Goal: Information Seeking & Learning: Compare options

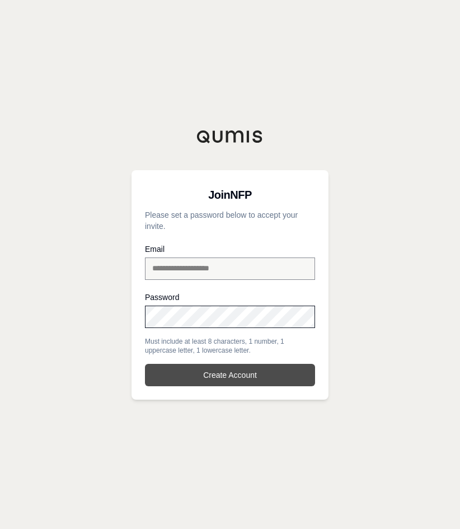
click at [213, 378] on button "Create Account" at bounding box center [230, 375] width 170 height 22
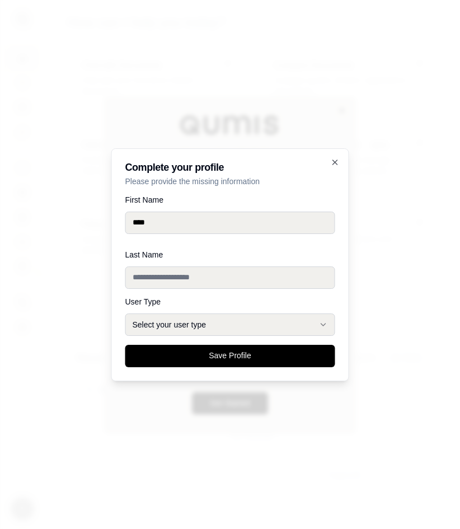
type input "****"
click at [143, 286] on div "Last Name" at bounding box center [230, 270] width 210 height 38
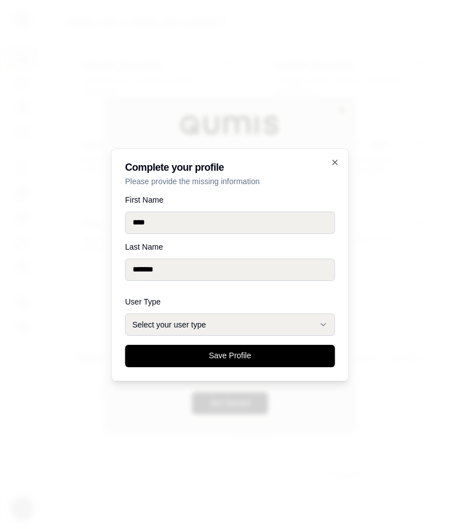
type input "*******"
click at [161, 322] on button "Select your user type" at bounding box center [230, 324] width 210 height 22
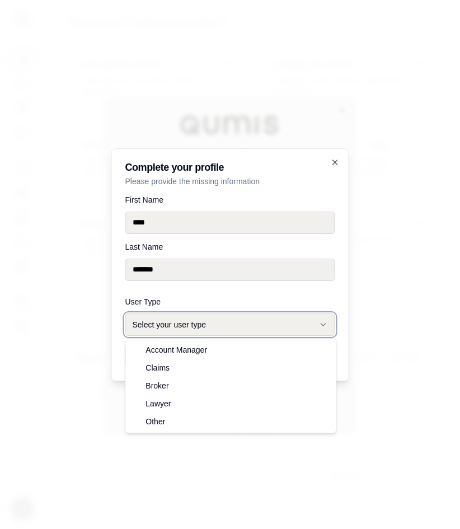
select select "******"
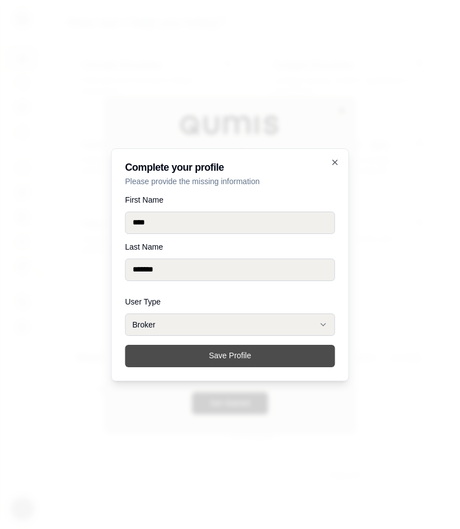
click at [163, 355] on button "Save Profile" at bounding box center [230, 356] width 210 height 22
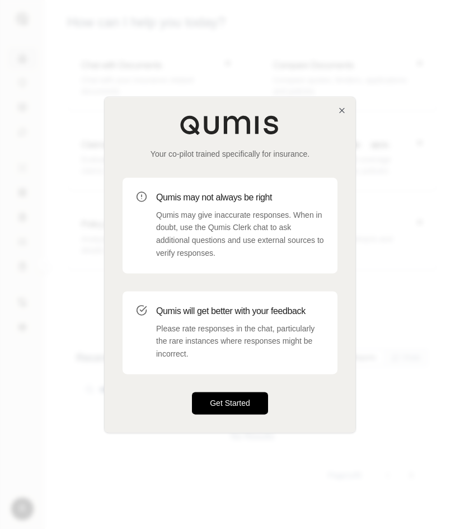
click at [229, 407] on button "Get Started" at bounding box center [230, 403] width 76 height 22
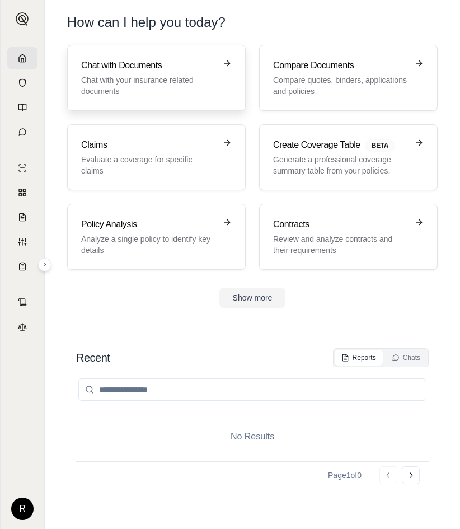
click at [130, 76] on p "Chat with your insurance related documents" at bounding box center [148, 85] width 135 height 22
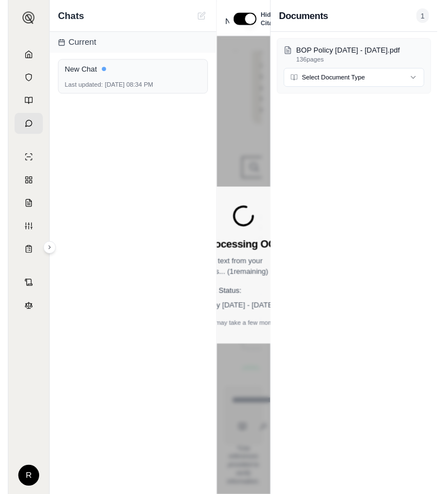
scroll to position [69, 0]
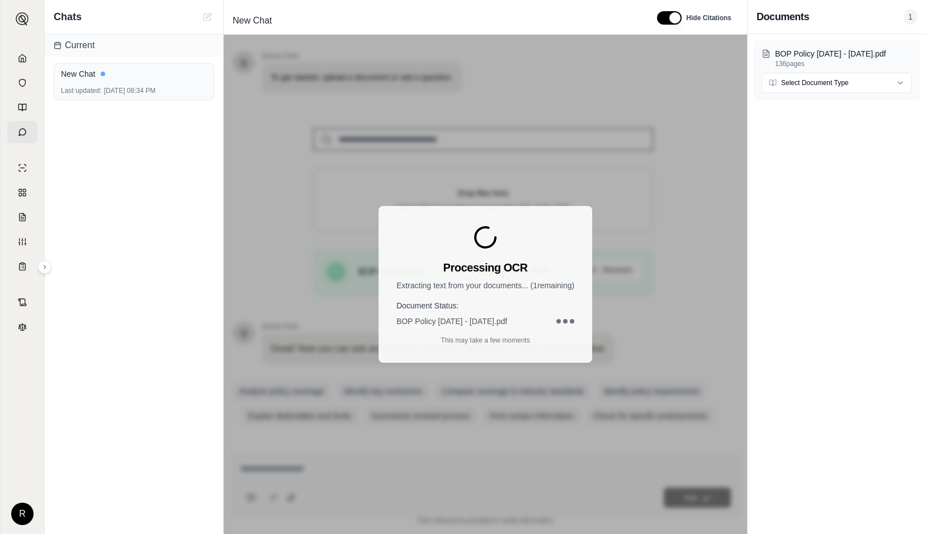
click at [23, 56] on icon at bounding box center [22, 58] width 9 height 9
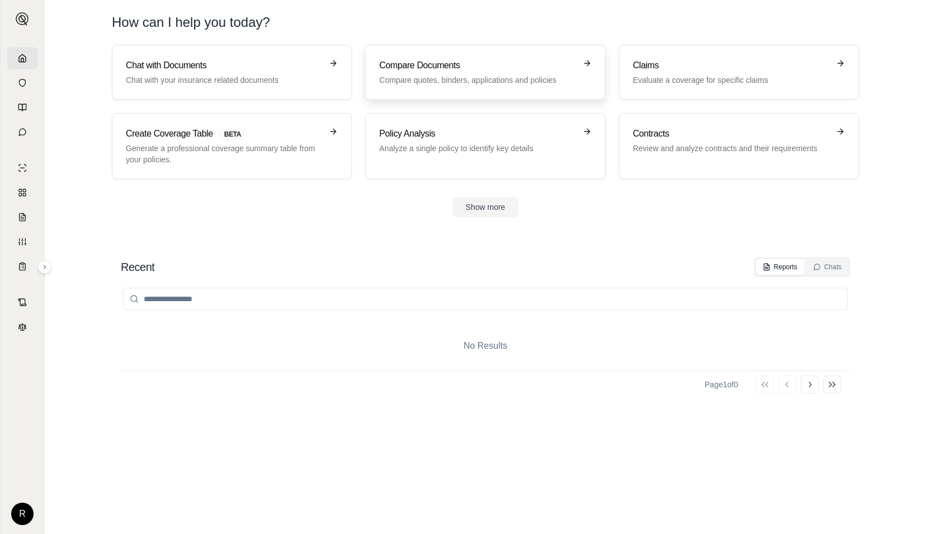
click at [442, 54] on link "Compare Documents Compare quotes, binders, applications and policies" at bounding box center [485, 72] width 240 height 55
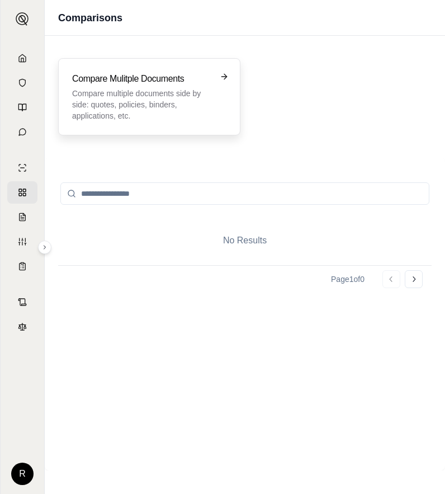
click at [203, 79] on h3 "Compare Mulitple Documents" at bounding box center [141, 78] width 139 height 13
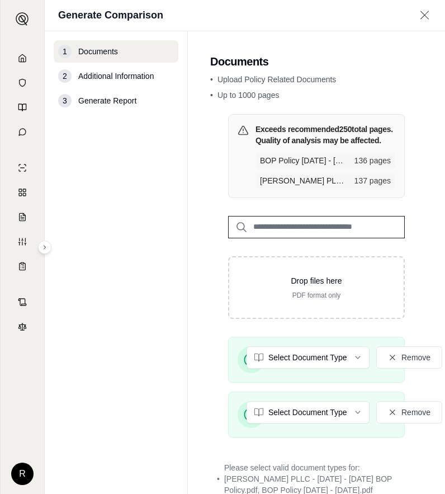
click at [166, 192] on nav "1 Documents 2 Additional Information 3 Generate Report" at bounding box center [116, 262] width 143 height 463
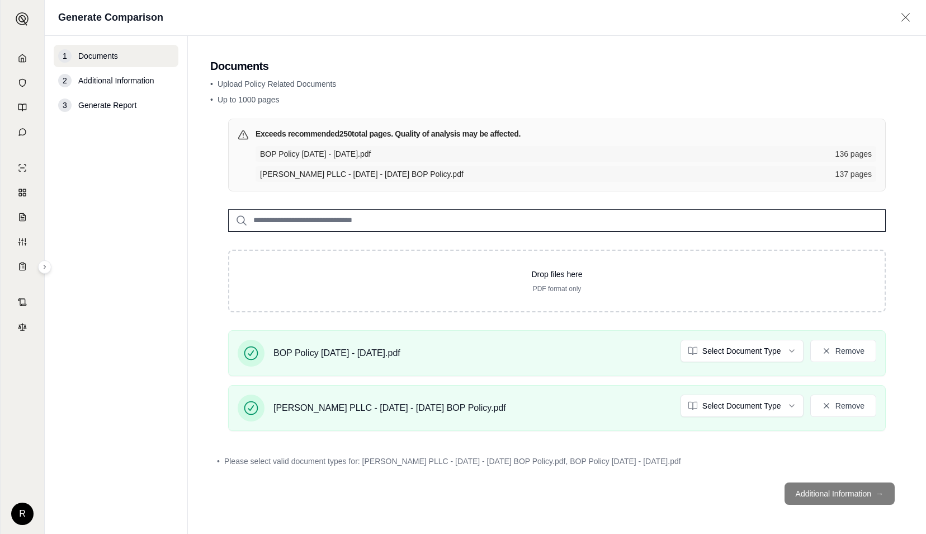
scroll to position [1, 0]
click at [765, 345] on html "R Generate Comparison 1 Documents 2 Additional Information 3 Generate Report Do…" at bounding box center [463, 267] width 926 height 534
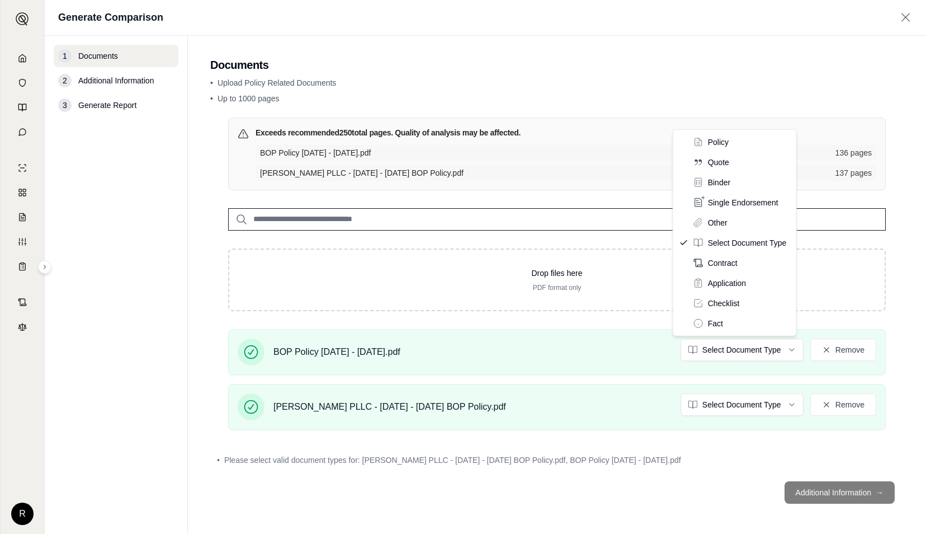
drag, startPoint x: 722, startPoint y: 144, endPoint x: 723, endPoint y: 185, distance: 40.9
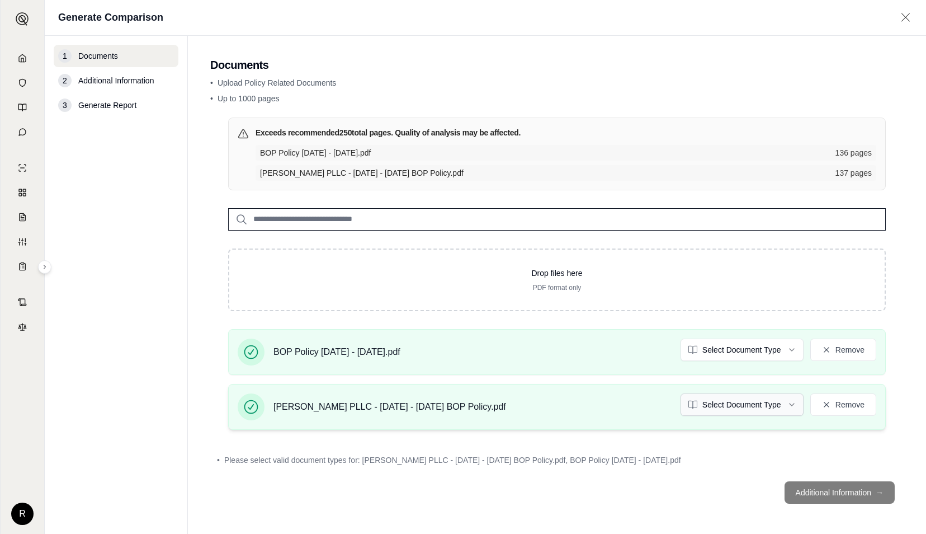
click at [740, 407] on html "R Generate Comparison 1 Documents 2 Additional Information 3 Generate Report Do…" at bounding box center [463, 267] width 926 height 534
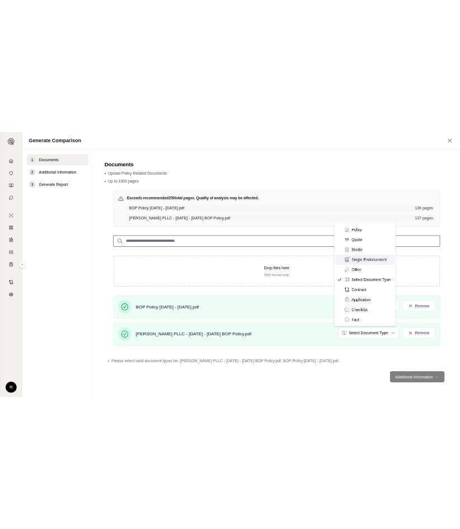
scroll to position [0, 0]
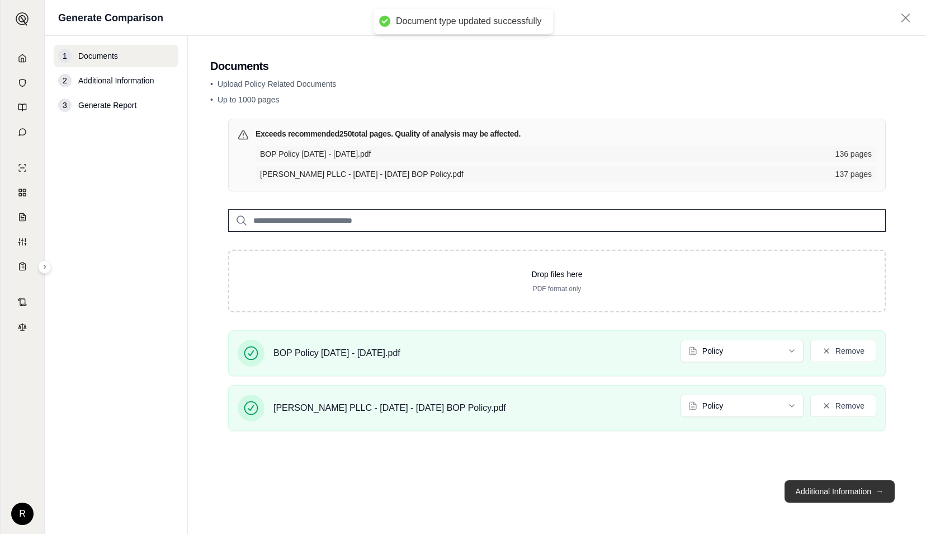
click at [819, 490] on button "Additional Information →" at bounding box center [840, 491] width 110 height 22
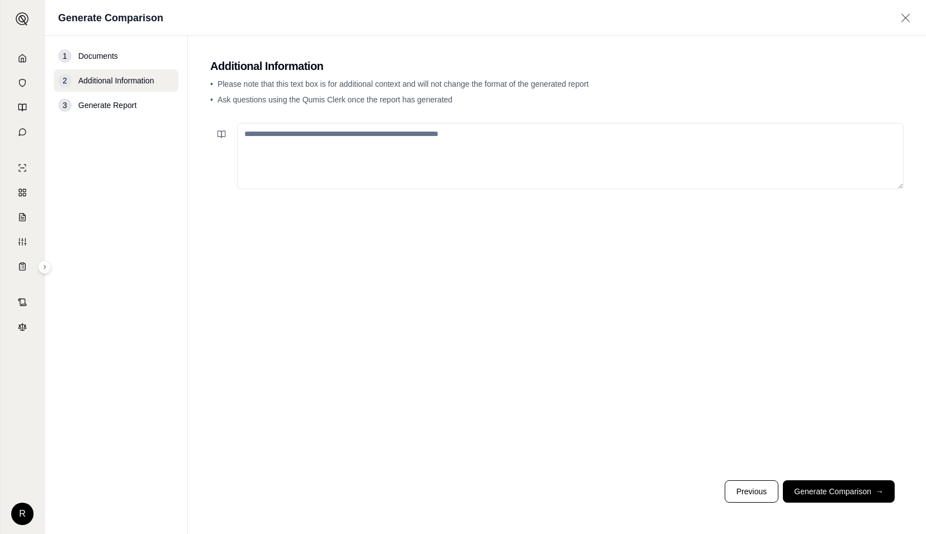
click at [485, 150] on textarea at bounding box center [570, 156] width 667 height 66
type textarea "**********"
click at [860, 483] on button "Generate Comparison →" at bounding box center [839, 491] width 112 height 22
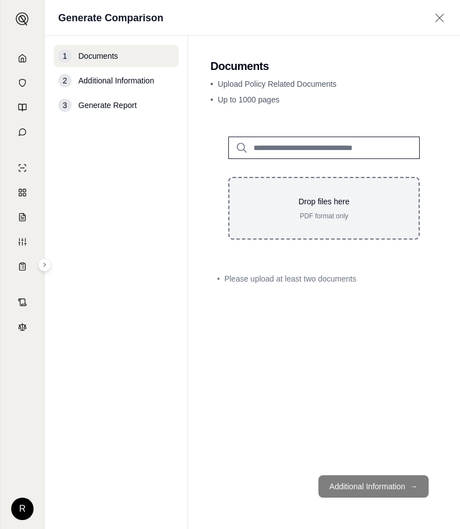
click at [349, 219] on p "PDF format only" at bounding box center [323, 215] width 153 height 9
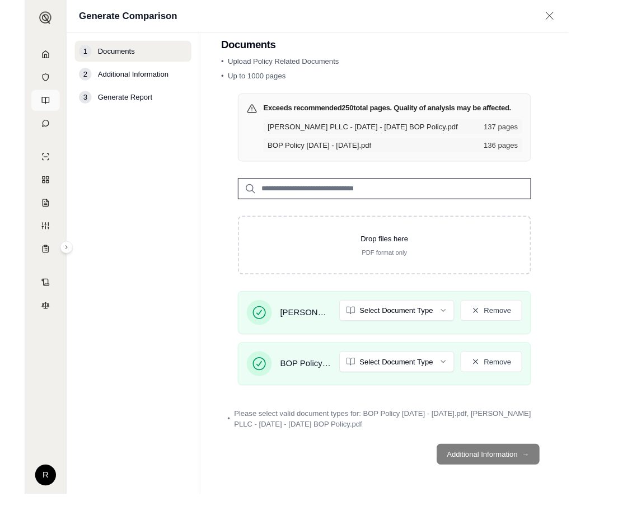
scroll to position [16, 0]
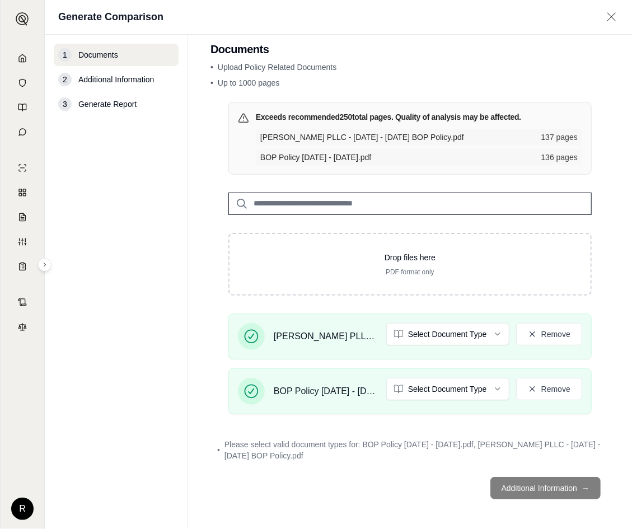
click at [433, 333] on html "R Generate Comparison 1 Documents 2 Additional Information 3 Generate Report Do…" at bounding box center [316, 264] width 632 height 529
click at [438, 383] on html "R Generate Comparison 1 Documents 2 Additional Information 3 Generate Report Do…" at bounding box center [316, 264] width 632 height 529
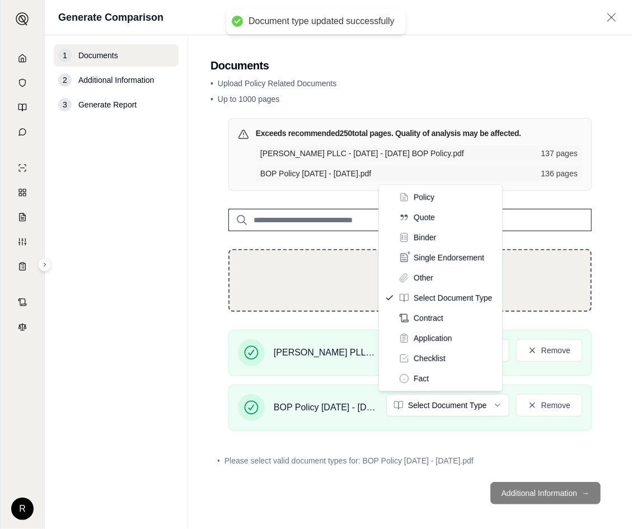
drag, startPoint x: 422, startPoint y: 198, endPoint x: 247, endPoint y: 258, distance: 185.0
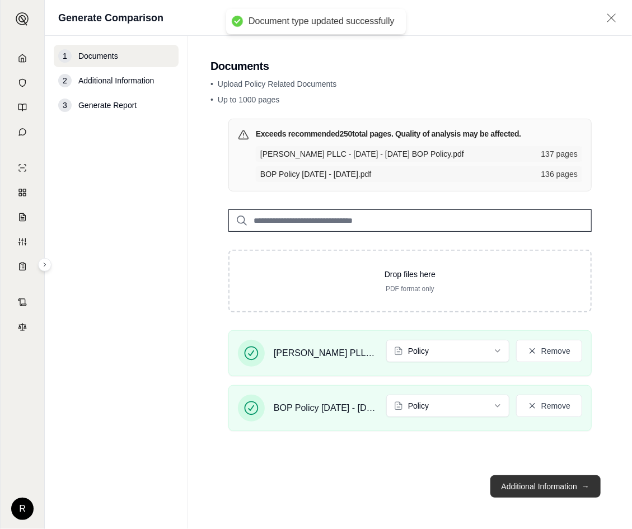
click at [459, 491] on button "Additional Information →" at bounding box center [545, 486] width 110 height 22
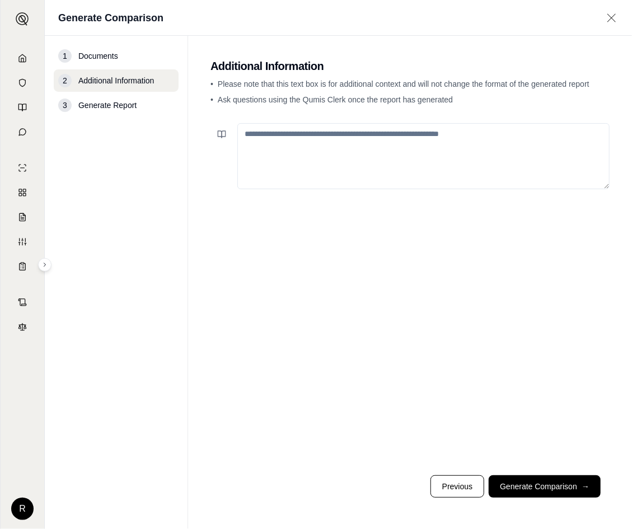
click at [387, 165] on textarea at bounding box center [423, 156] width 372 height 66
click at [392, 168] on textarea at bounding box center [423, 156] width 372 height 66
click at [459, 479] on button "Generate Comparison →" at bounding box center [544, 486] width 112 height 22
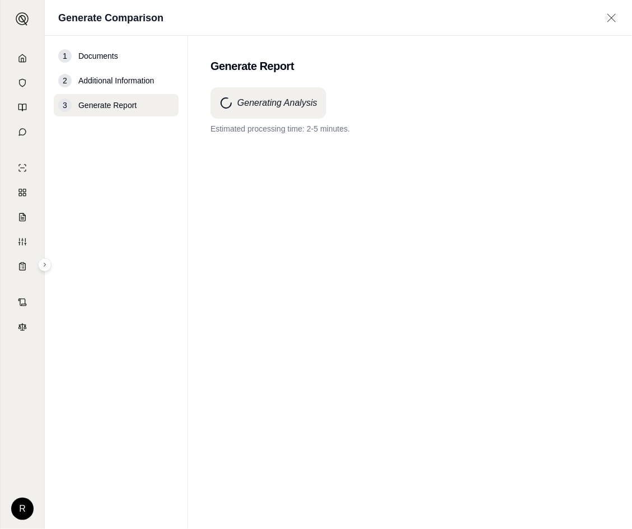
drag, startPoint x: 266, startPoint y: 339, endPoint x: 263, endPoint y: 318, distance: 21.0
click at [266, 340] on div "Generating Analysis Estimated processing time: 2-5 minutes." at bounding box center [409, 287] width 399 height 401
click at [394, 231] on div "Generating Analysis Estimated processing time: 2-5 minutes." at bounding box center [409, 287] width 399 height 401
click at [115, 21] on h1 "Generate Comparison" at bounding box center [110, 18] width 105 height 16
click at [361, 228] on div "Generating Analysis Estimated processing time: 2-5 minutes." at bounding box center [409, 287] width 399 height 401
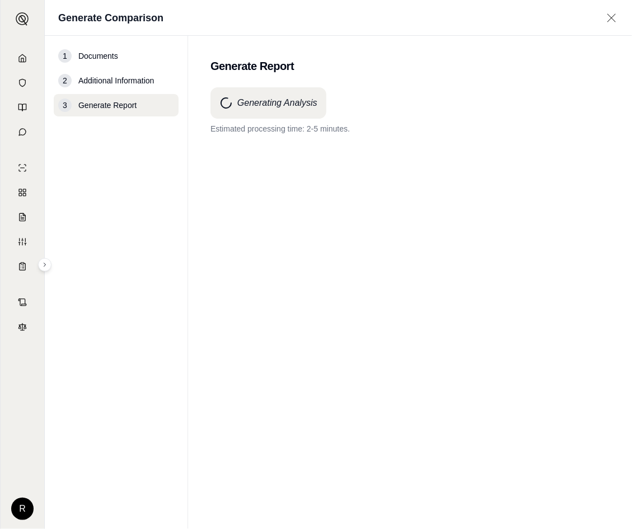
click at [290, 236] on div "Generating Analysis Estimated processing time: 2-5 minutes." at bounding box center [409, 287] width 399 height 401
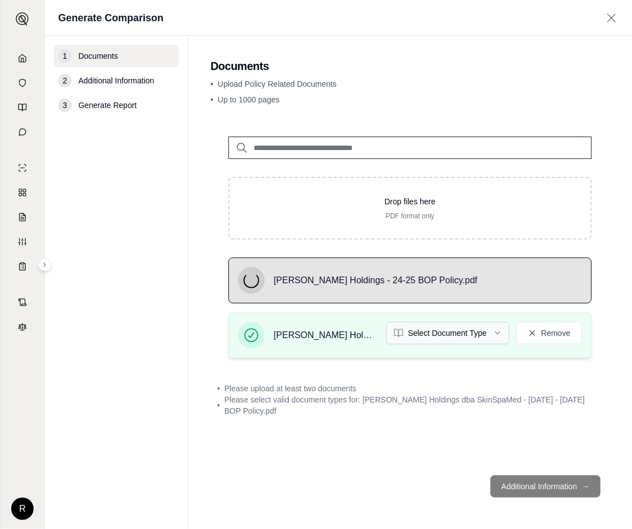
click at [442, 329] on html "R Generate Comparison 1 Documents 2 Additional Information 3 Generate Report Do…" at bounding box center [316, 264] width 632 height 529
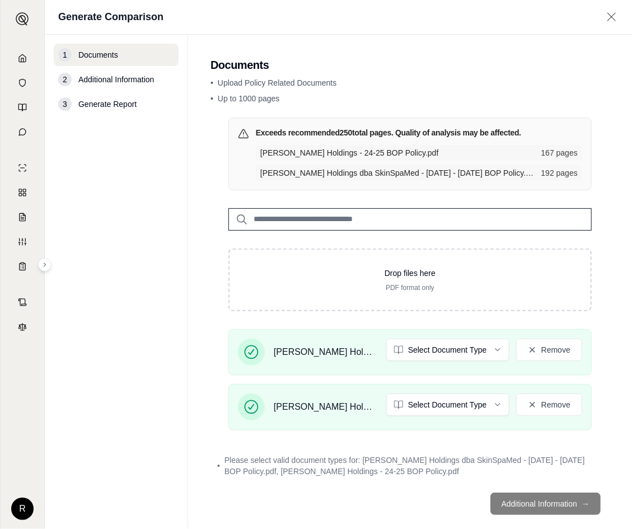
click at [427, 347] on html "R Generate Comparison 1 Documents 2 Additional Information 3 Generate Report Do…" at bounding box center [316, 264] width 632 height 529
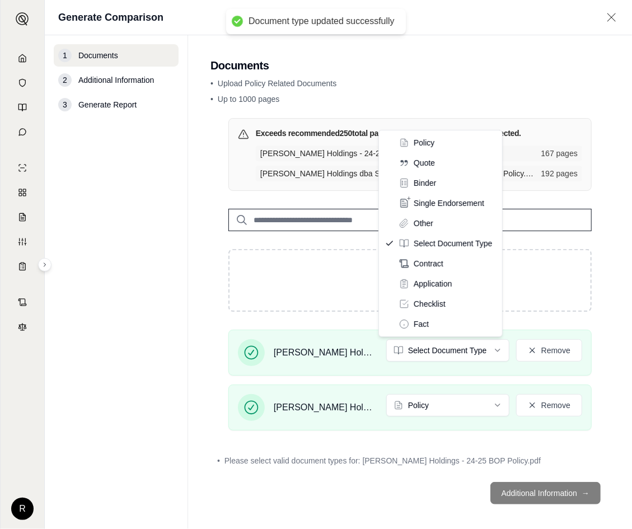
drag, startPoint x: 425, startPoint y: 141, endPoint x: 428, endPoint y: 153, distance: 12.2
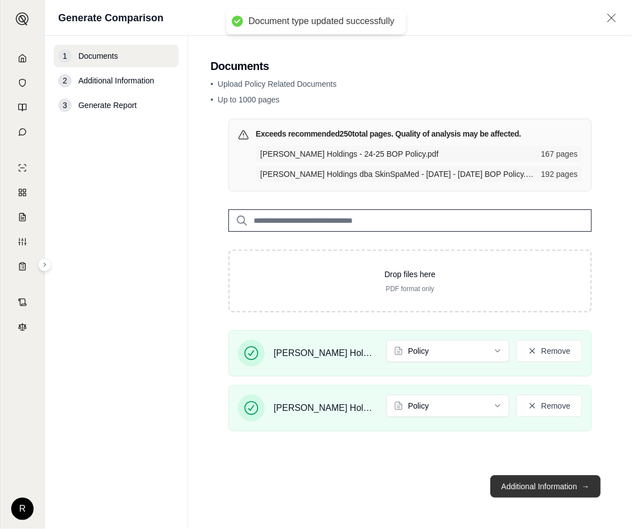
click at [531, 491] on button "Additional Information →" at bounding box center [545, 486] width 110 height 22
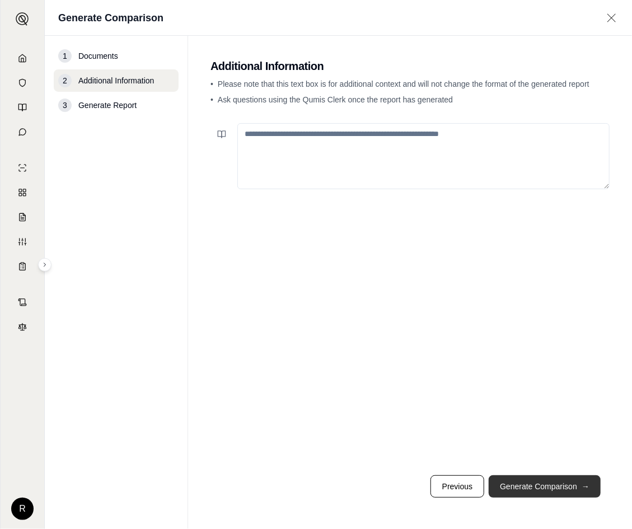
click at [555, 492] on button "Generate Comparison →" at bounding box center [544, 486] width 112 height 22
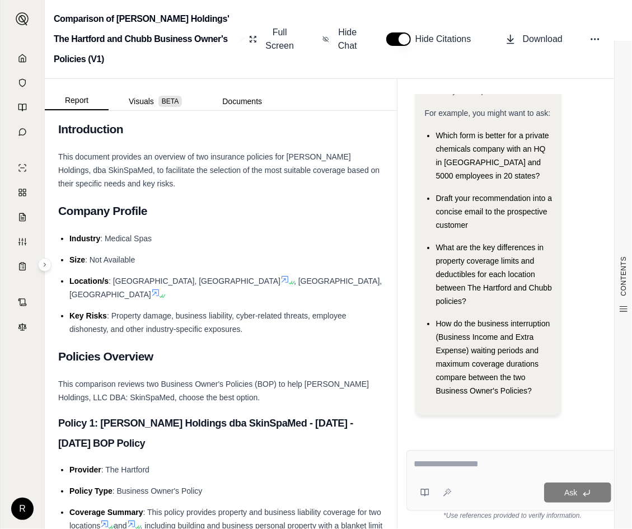
scroll to position [112, 0]
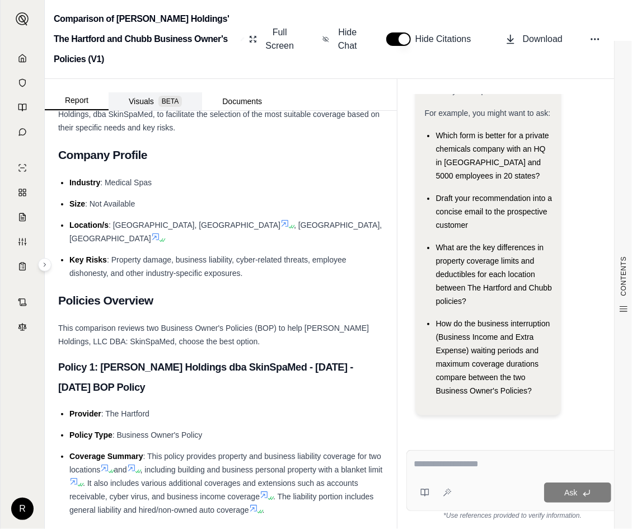
click at [154, 106] on button "Visuals BETA" at bounding box center [155, 101] width 93 height 18
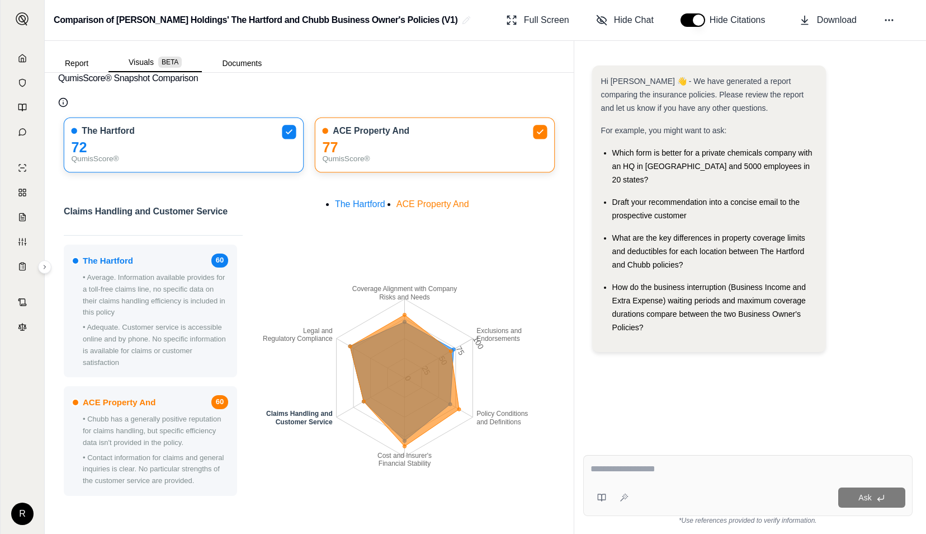
scroll to position [0, 0]
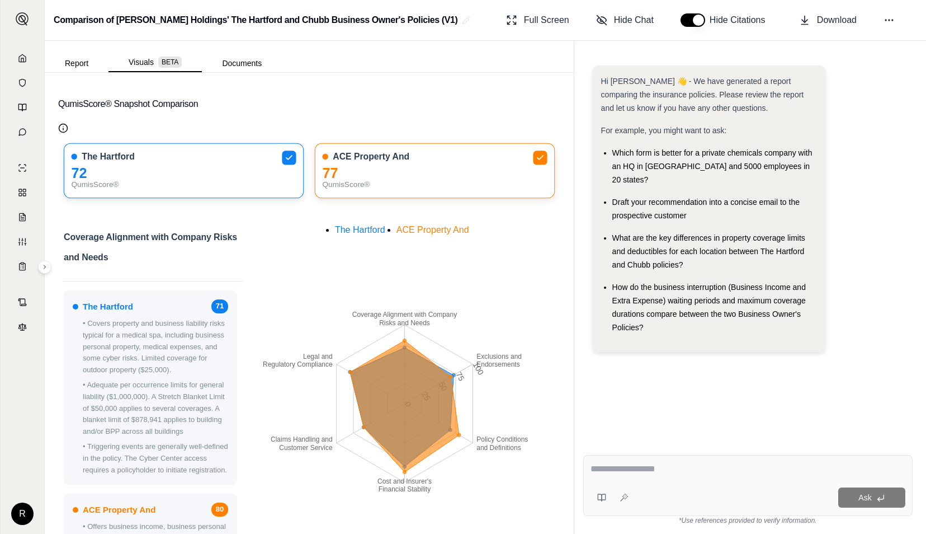
click at [631, 475] on div at bounding box center [748, 470] width 315 height 17
click at [631, 468] on textarea at bounding box center [748, 468] width 315 height 13
type textarea "**********"
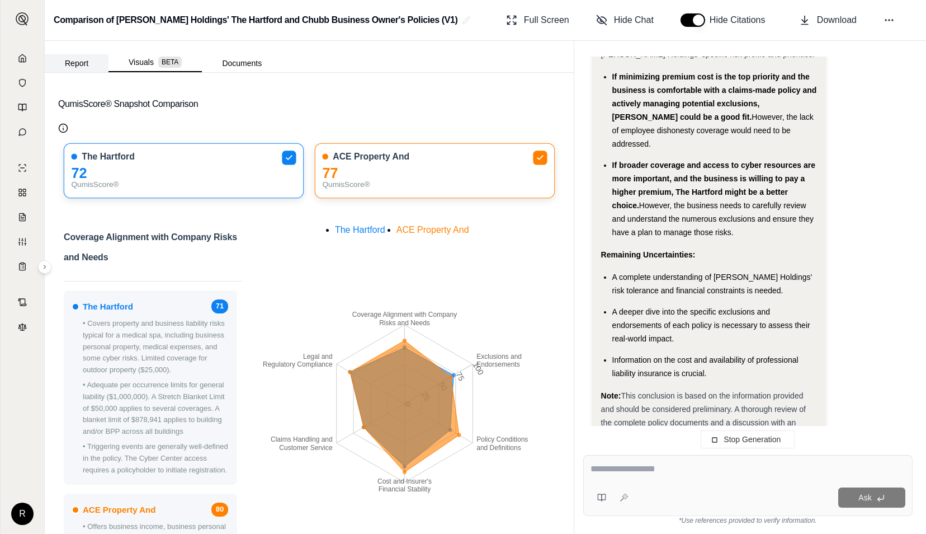
click at [81, 67] on button "Report" at bounding box center [77, 63] width 64 height 18
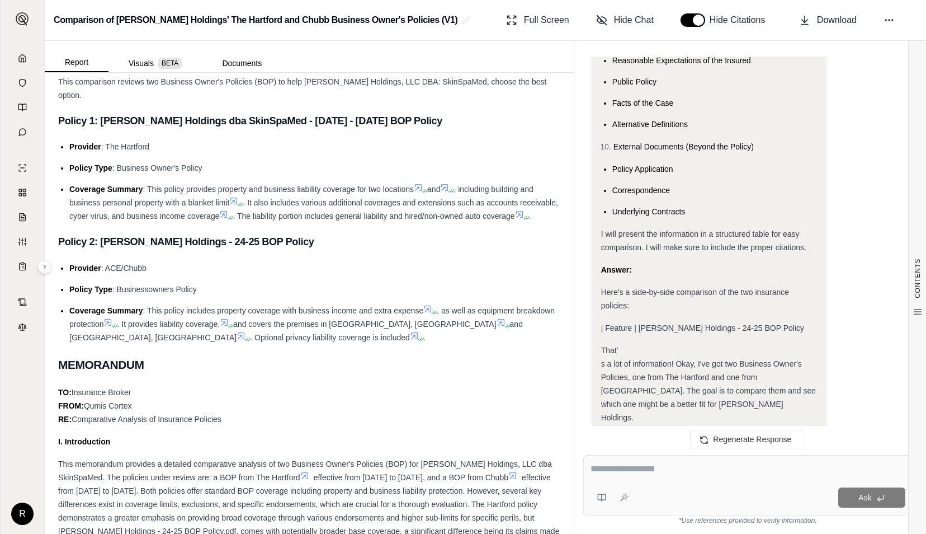
scroll to position [1398, 0]
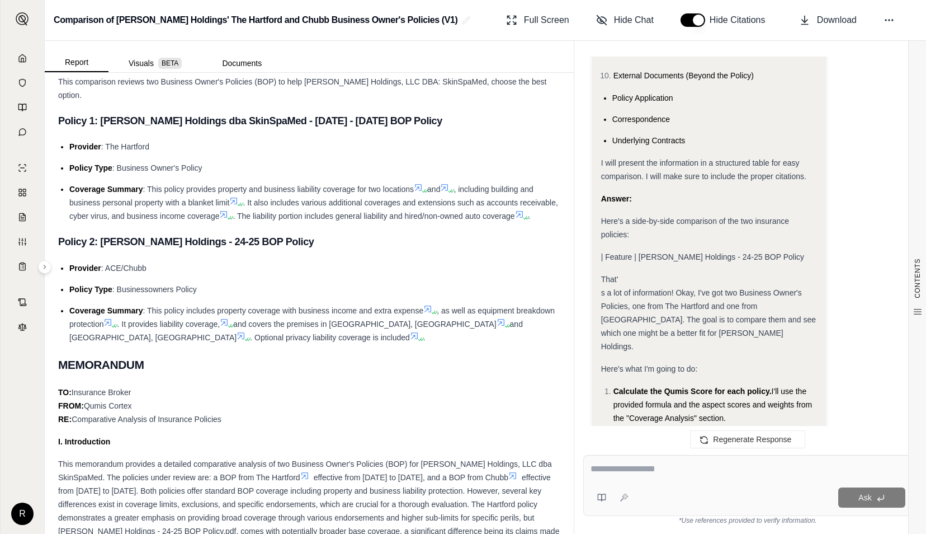
click at [631, 252] on span "| Feature | Marie Reyes Holdings - 24-25 BOP Policy" at bounding box center [702, 256] width 203 height 9
click at [631, 214] on div "Here's a side-by-side comparison of the two insurance policies:" at bounding box center [709, 227] width 216 height 27
click at [631, 216] on span "Here's a side-by-side comparison of the two insurance policies:" at bounding box center [695, 227] width 189 height 22
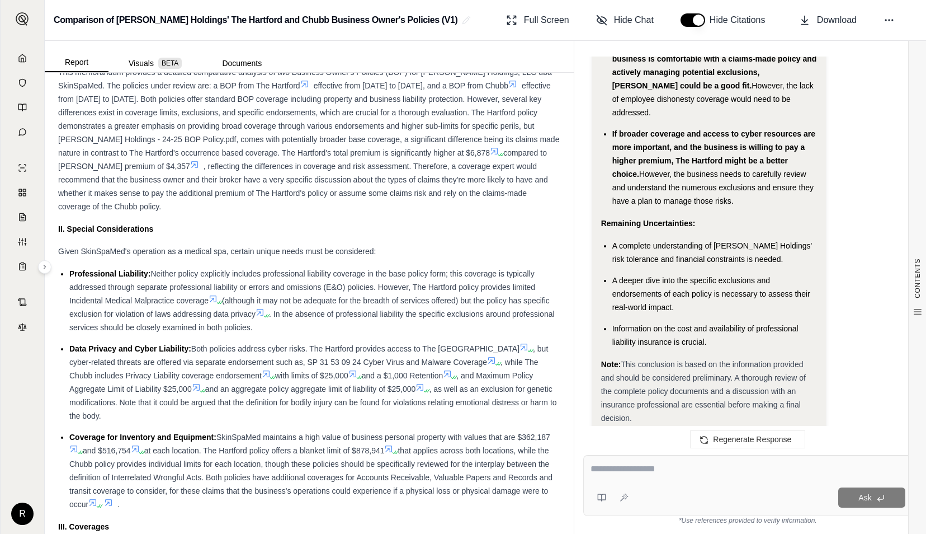
scroll to position [727, 0]
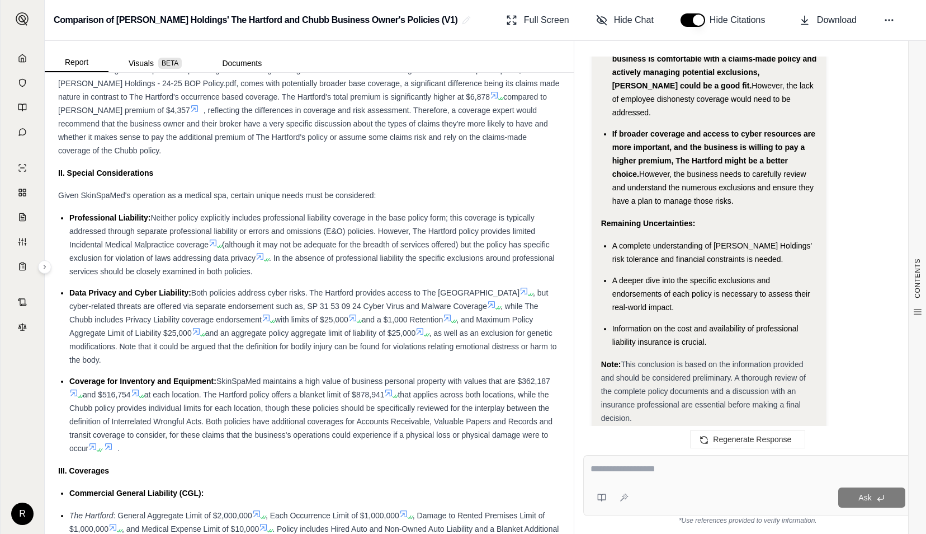
click at [216, 247] on icon at bounding box center [213, 242] width 9 height 9
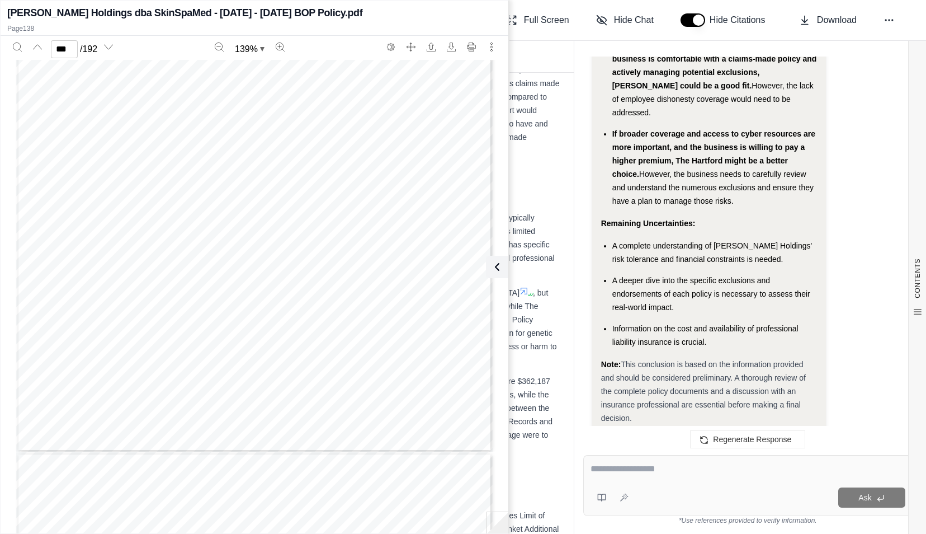
scroll to position [84499, 0]
type input "***"
click at [502, 266] on button at bounding box center [497, 267] width 22 height 22
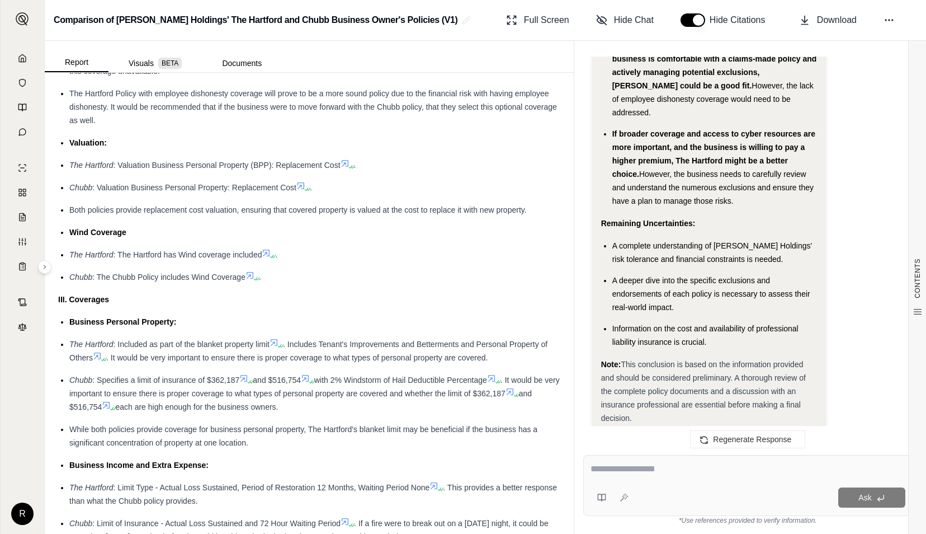
scroll to position [1846, 0]
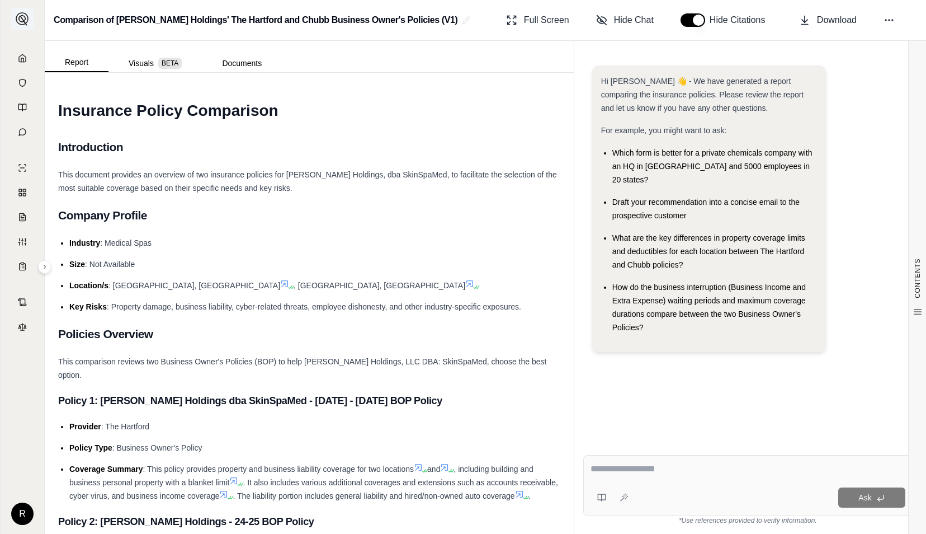
click at [30, 20] on button at bounding box center [22, 19] width 22 height 22
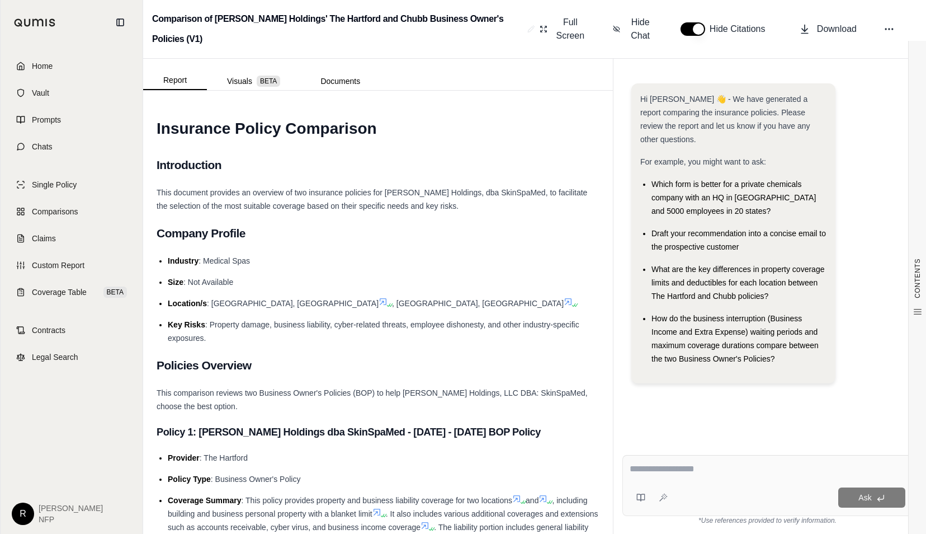
drag, startPoint x: 35, startPoint y: 20, endPoint x: 61, endPoint y: 20, distance: 26.3
click at [35, 20] on img at bounding box center [35, 22] width 42 height 8
click at [119, 21] on icon at bounding box center [120, 22] width 7 height 7
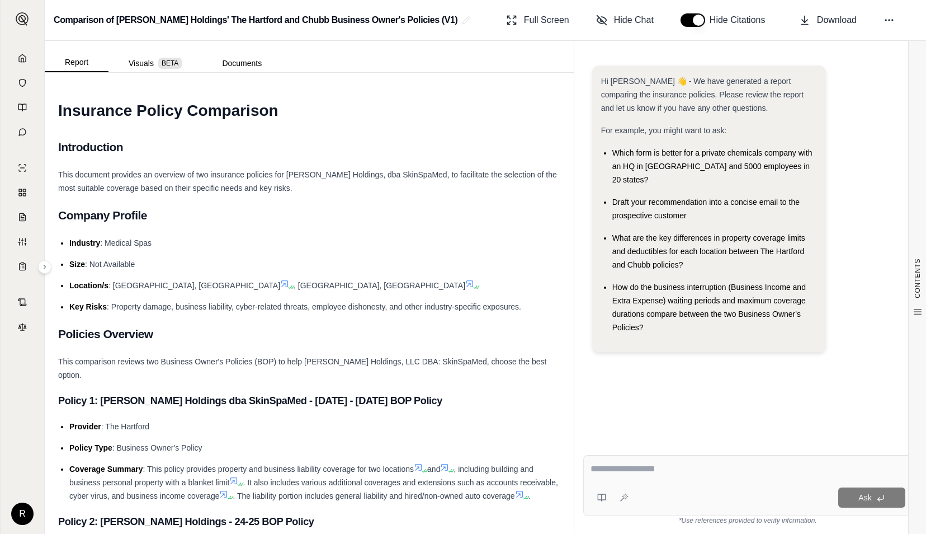
click at [26, 516] on html "R Comparison of Marie Reyes Holdings' The Hartford and Chubb Business Owner's P…" at bounding box center [463, 267] width 926 height 534
click at [29, 18] on html "R Comparison of Marie Reyes Holdings' The Hartford and Chubb Business Owner's P…" at bounding box center [463, 267] width 926 height 534
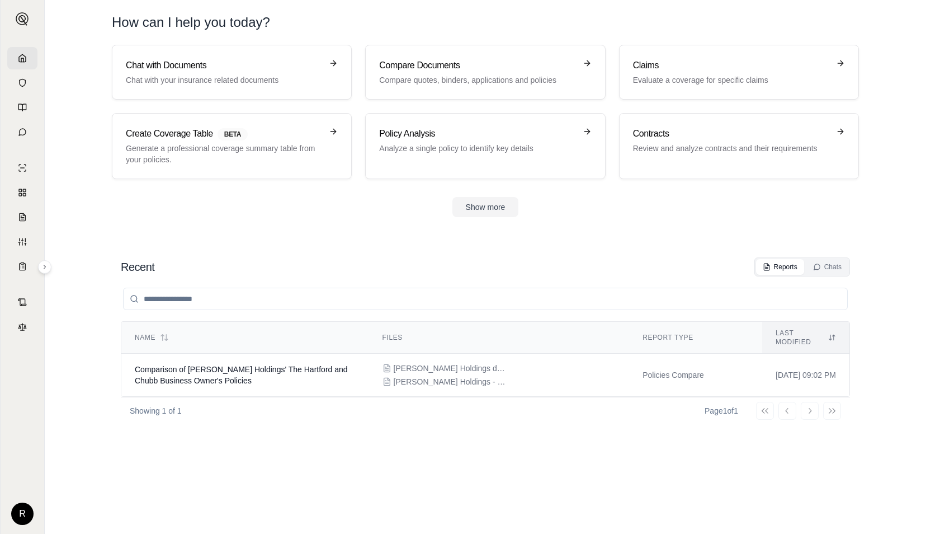
drag, startPoint x: 898, startPoint y: 252, endPoint x: 887, endPoint y: 253, distance: 11.2
click at [898, 252] on section "Recent Reports Chats Name Files Report Type Last modified Comparison of [PERSON…" at bounding box center [485, 384] width 873 height 299
